Goal: Task Accomplishment & Management: Use online tool/utility

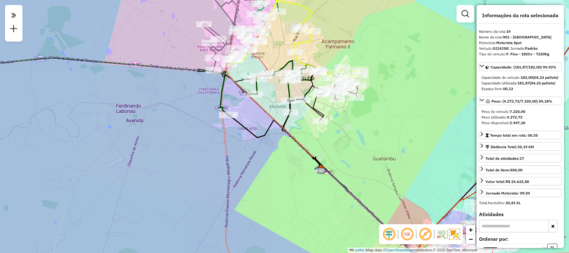
select select "**********"
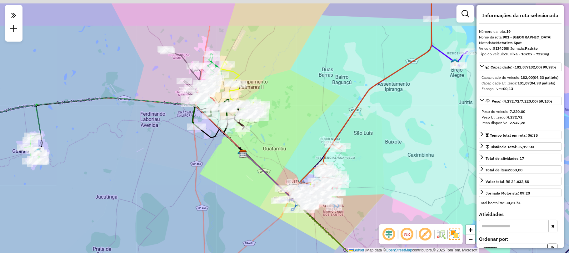
drag, startPoint x: 279, startPoint y: 132, endPoint x: 288, endPoint y: 160, distance: 29.9
click at [288, 160] on div "Janela de atendimento Grade de atendimento Capacidade Transportadoras Veículos …" at bounding box center [284, 126] width 569 height 253
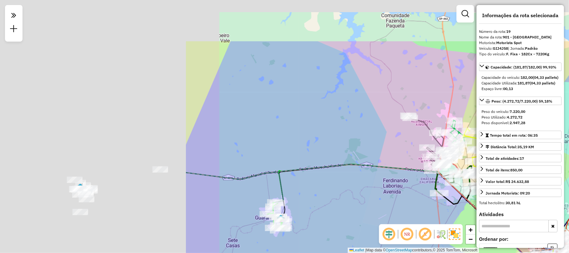
drag, startPoint x: 111, startPoint y: 67, endPoint x: 354, endPoint y: 133, distance: 251.5
click at [354, 133] on div "Janela de atendimento Grade de atendimento Capacidade Transportadoras Veículos …" at bounding box center [284, 126] width 569 height 253
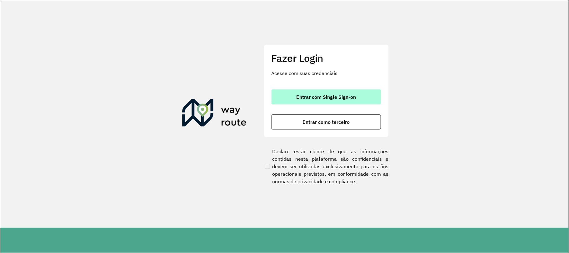
click at [357, 90] on button "Entrar com Single Sign-on" at bounding box center [325, 96] width 109 height 15
